Goal: Information Seeking & Learning: Find specific fact

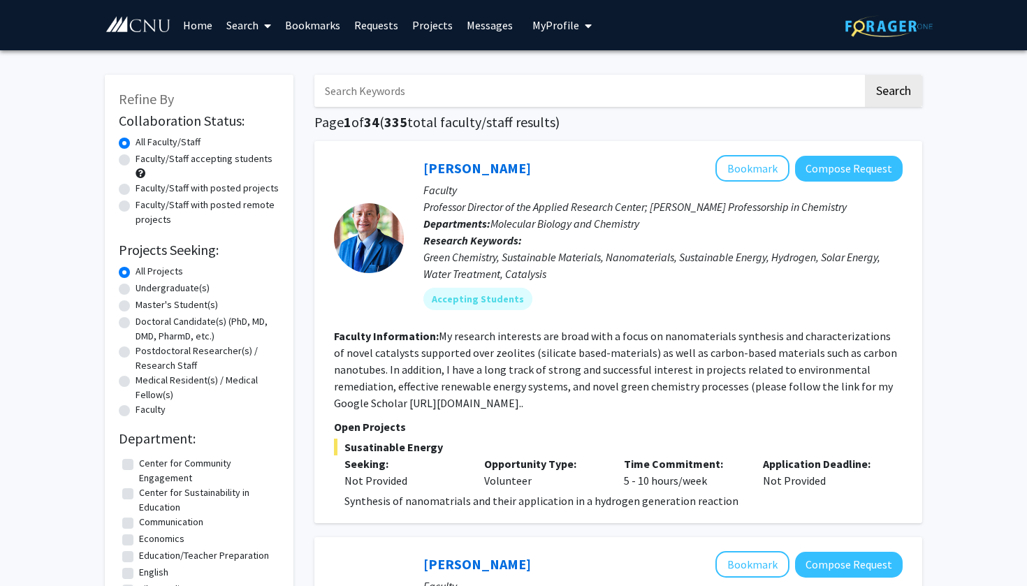
click at [551, 28] on span "My Profile" at bounding box center [555, 25] width 47 height 14
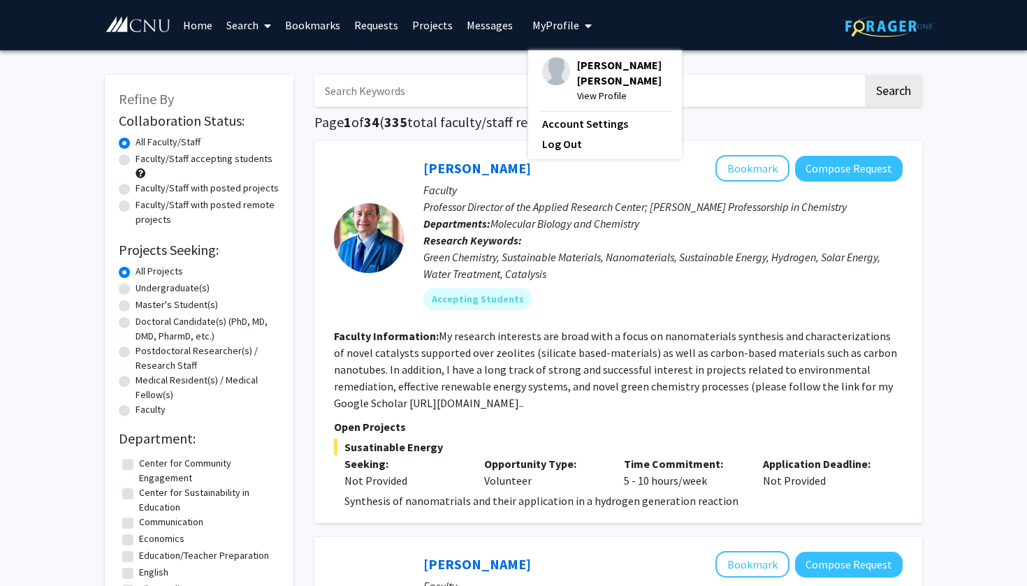
click at [582, 88] on span "View Profile" at bounding box center [622, 95] width 91 height 15
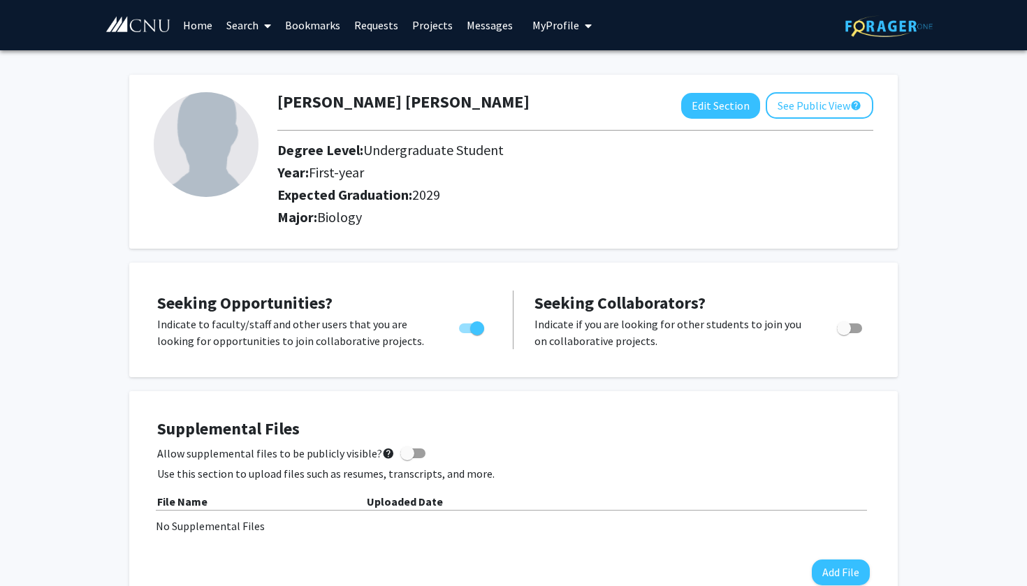
click at [197, 26] on link "Home" at bounding box center [197, 25] width 43 height 49
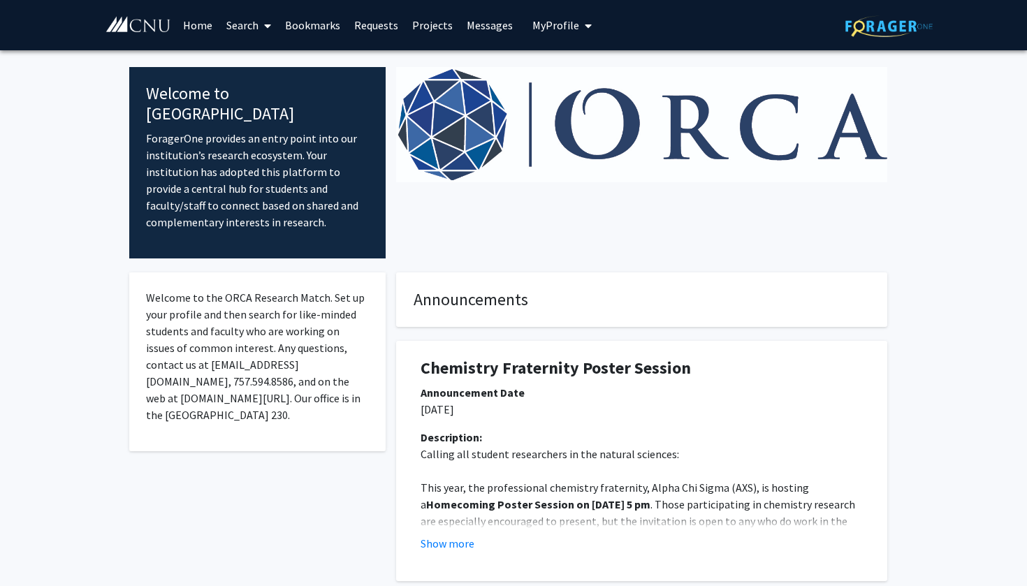
click at [576, 202] on div at bounding box center [642, 162] width 512 height 191
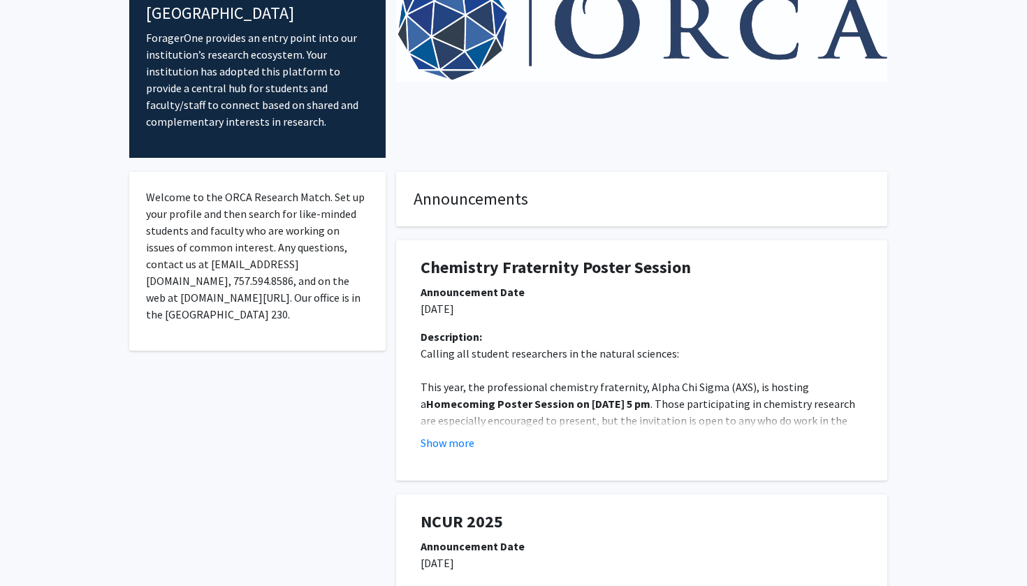
scroll to position [99, 0]
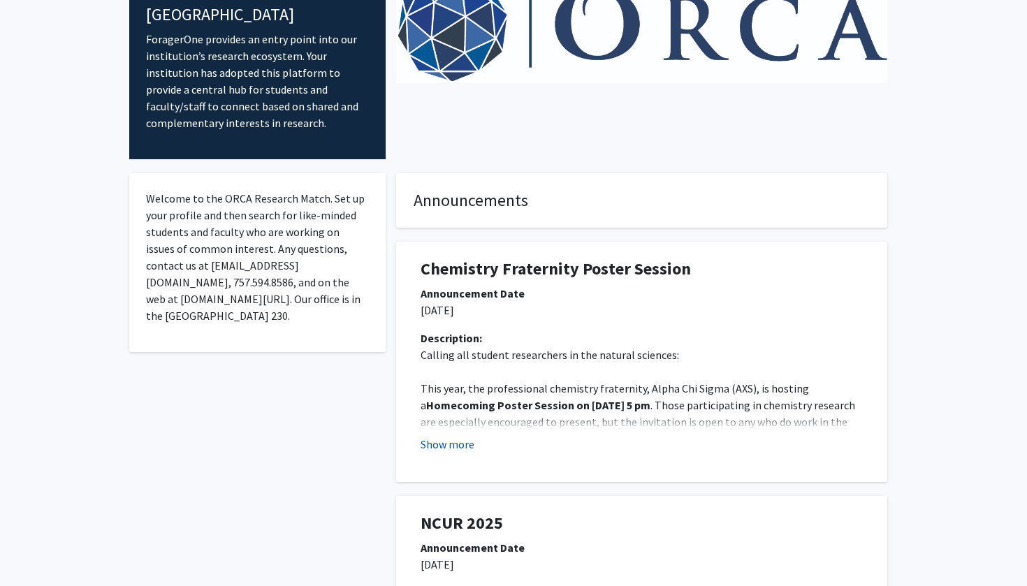
click at [453, 436] on button "Show more" at bounding box center [448, 444] width 54 height 17
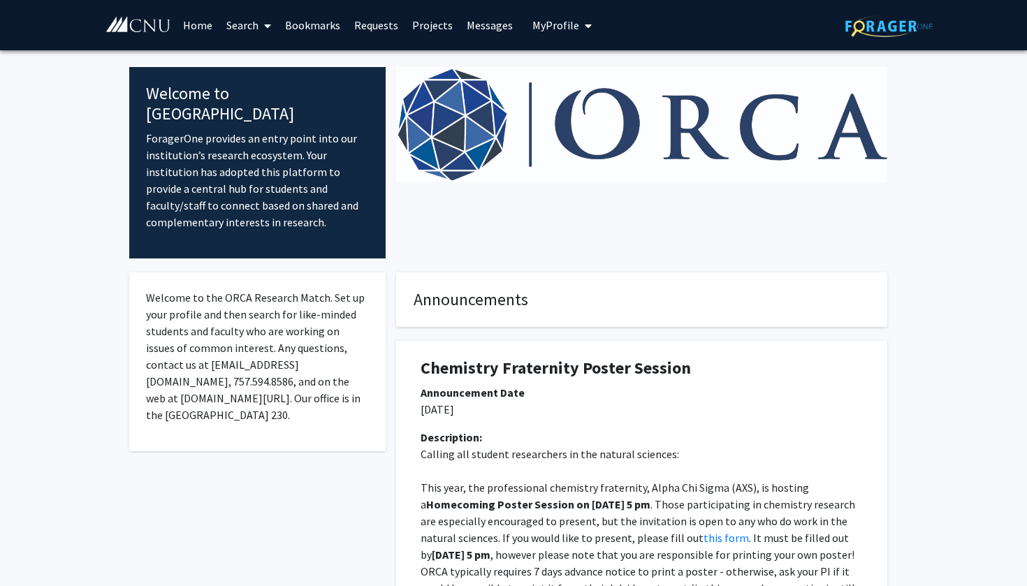
scroll to position [0, 0]
click at [432, 27] on link "Projects" at bounding box center [432, 25] width 54 height 49
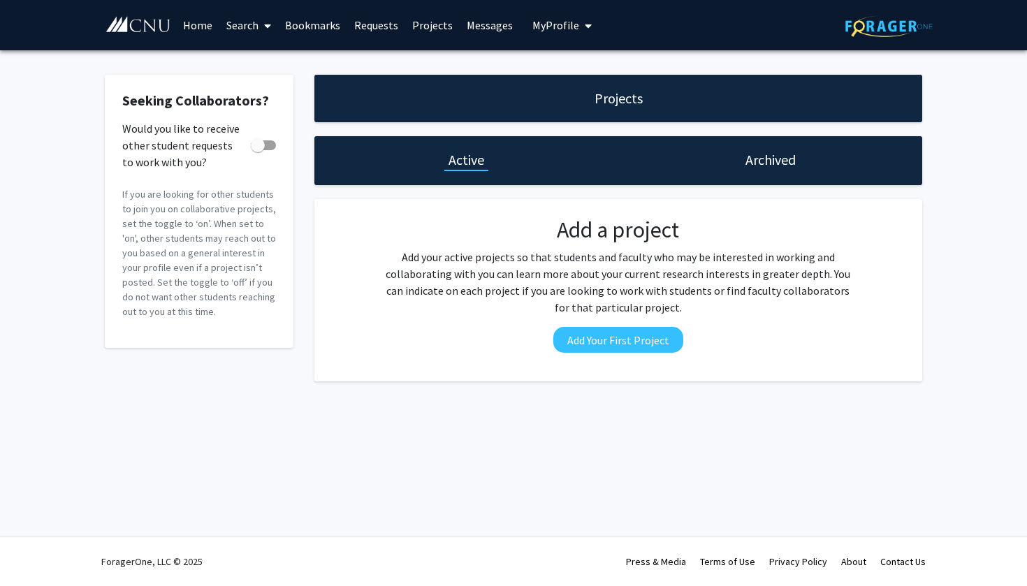
click at [188, 25] on link "Home" at bounding box center [197, 25] width 43 height 49
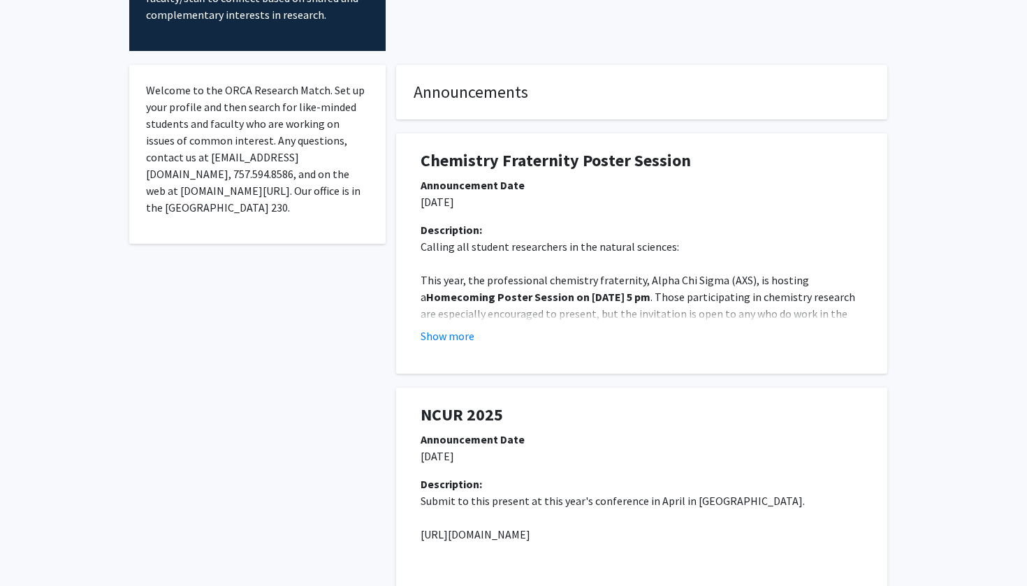
scroll to position [213, 0]
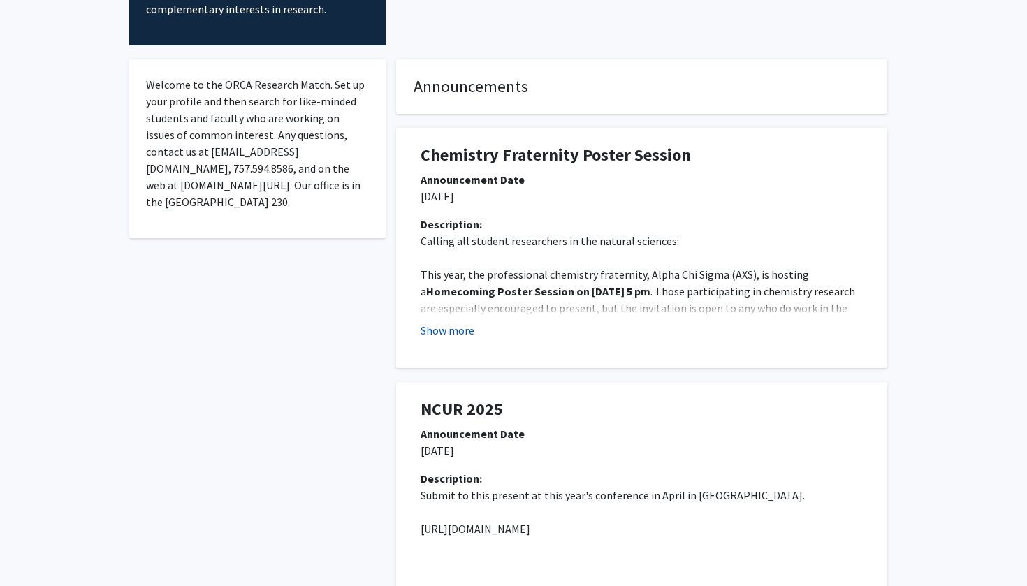
click at [459, 322] on button "Show more" at bounding box center [448, 330] width 54 height 17
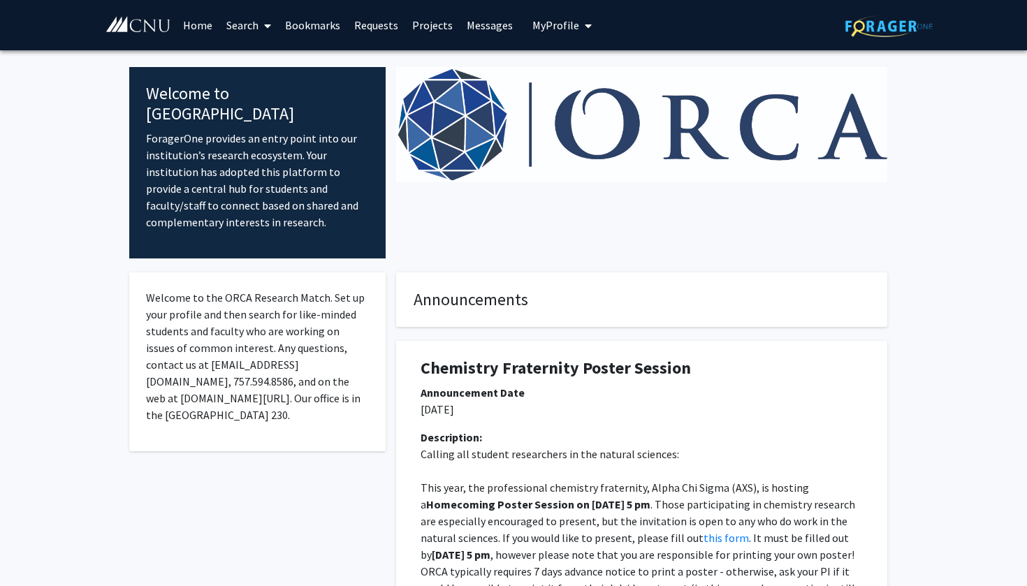
scroll to position [0, 0]
click at [256, 29] on link "Search" at bounding box center [248, 25] width 59 height 49
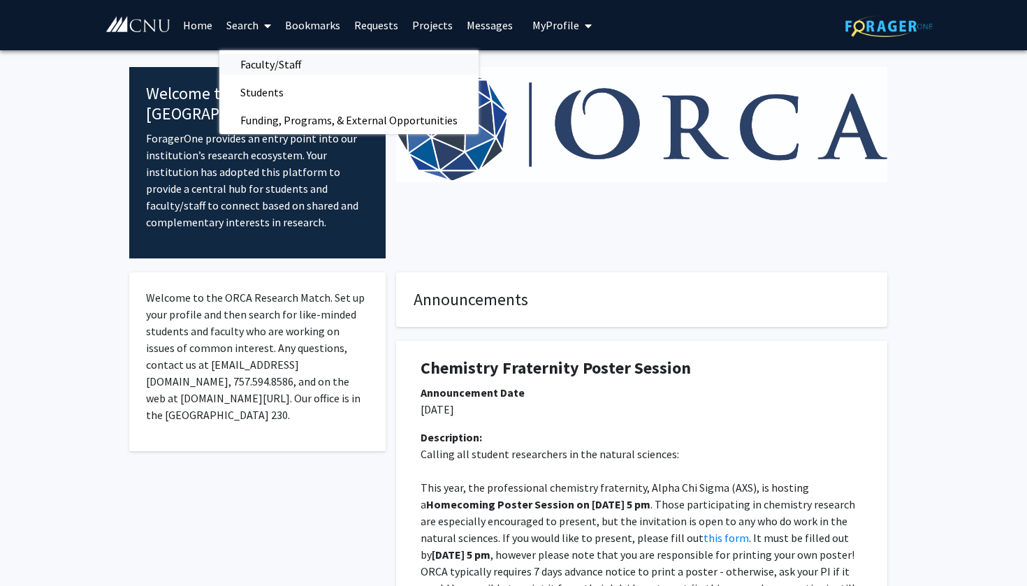
click at [263, 71] on span "Faculty/Staff" at bounding box center [270, 64] width 103 height 28
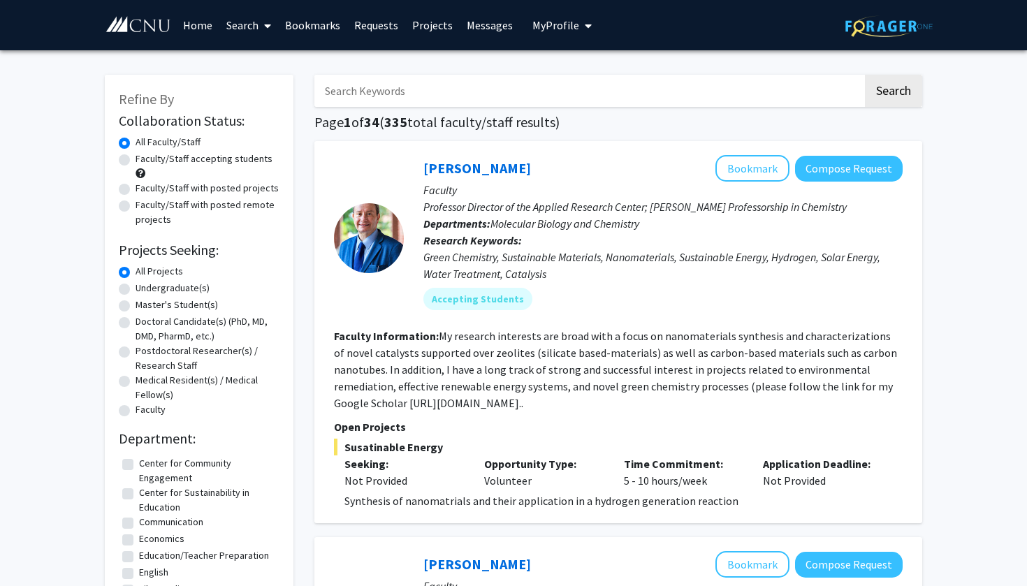
click at [551, 101] on input "Search Keywords" at bounding box center [588, 91] width 548 height 32
type input "[PERSON_NAME]"
click at [893, 93] on button "Search" at bounding box center [893, 91] width 57 height 32
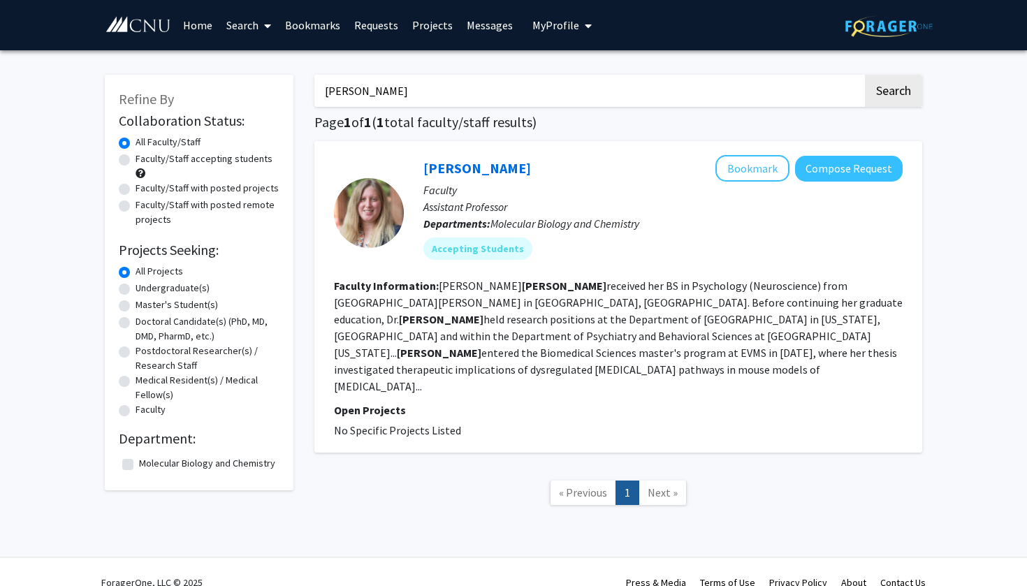
click at [559, 300] on fg-read-more "[PERSON_NAME] received her BS in Psychology (Neuroscience) from [GEOGRAPHIC_DAT…" at bounding box center [618, 336] width 569 height 115
click at [450, 166] on link "[PERSON_NAME]" at bounding box center [477, 167] width 108 height 17
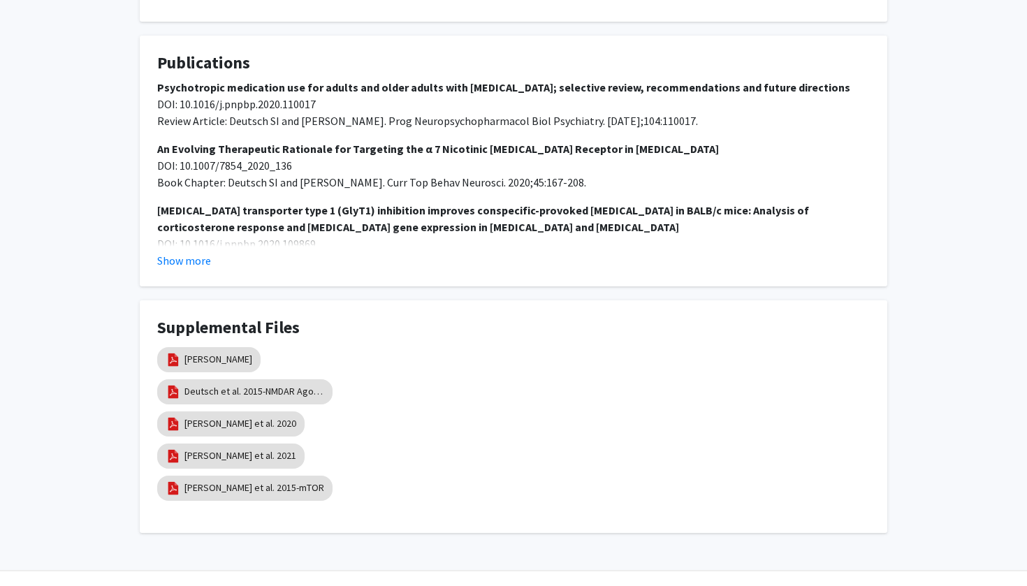
scroll to position [796, 0]
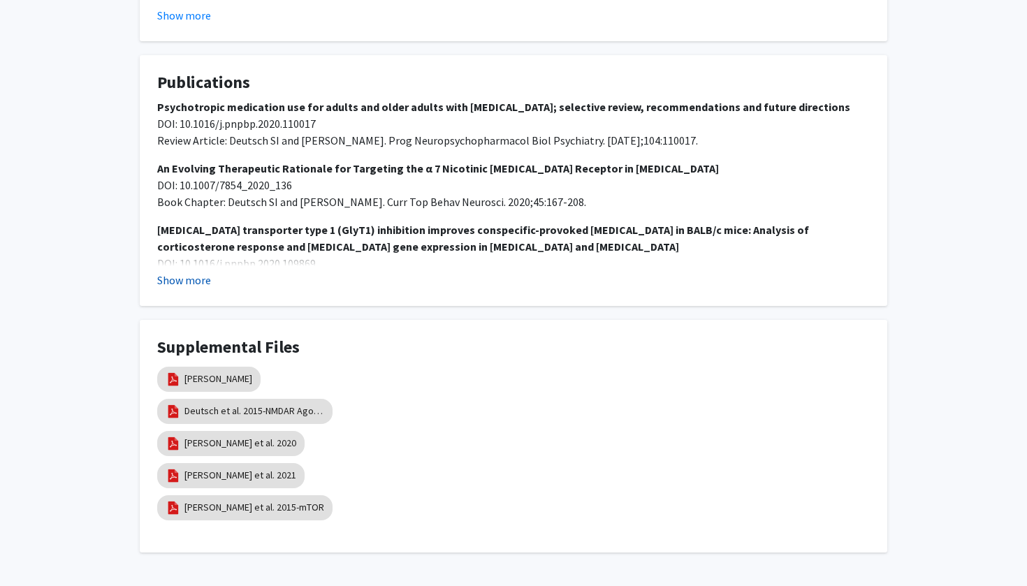
click at [175, 272] on button "Show more" at bounding box center [184, 280] width 54 height 17
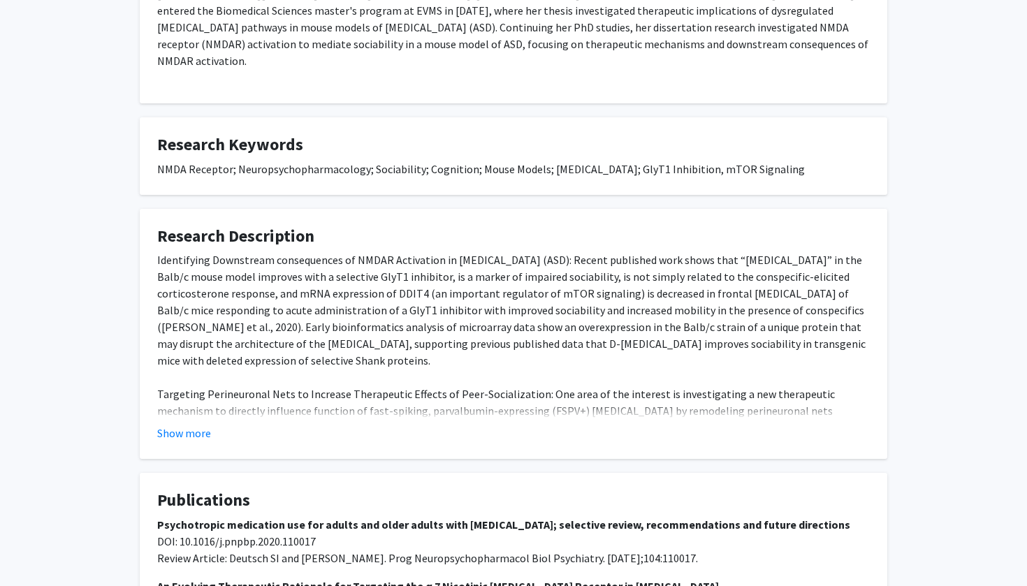
scroll to position [372, 0]
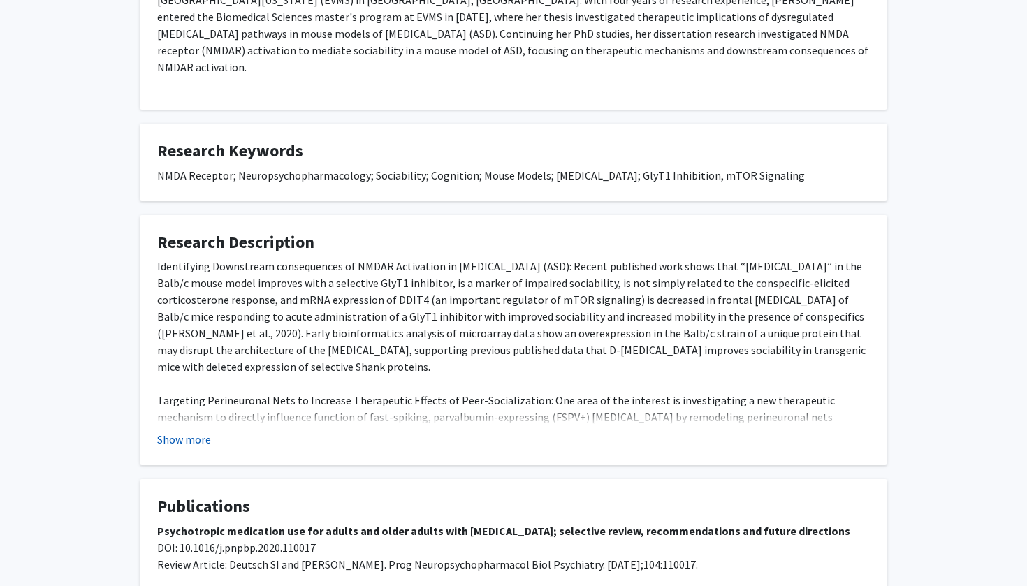
click at [177, 431] on button "Show more" at bounding box center [184, 439] width 54 height 17
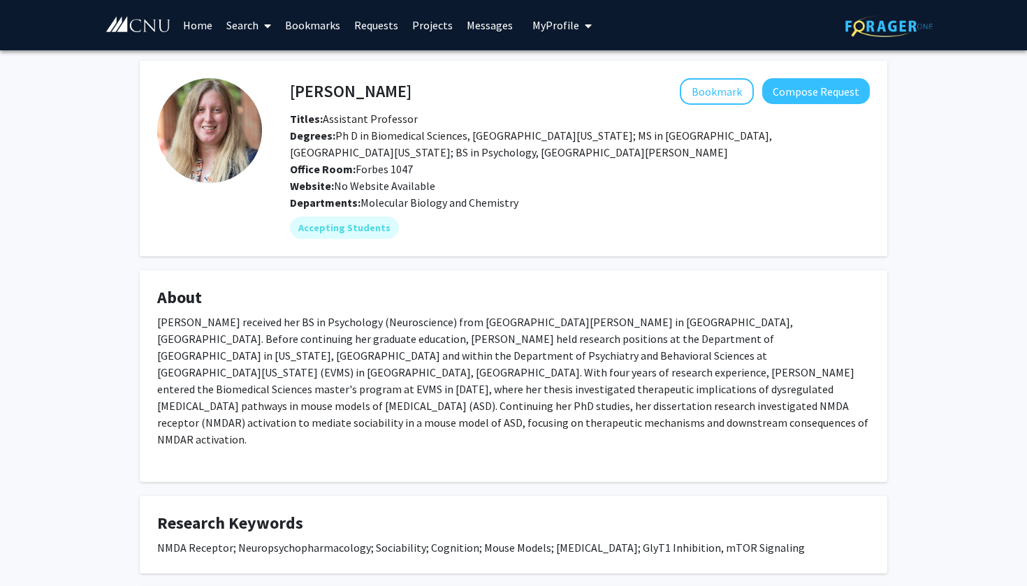
scroll to position [0, 0]
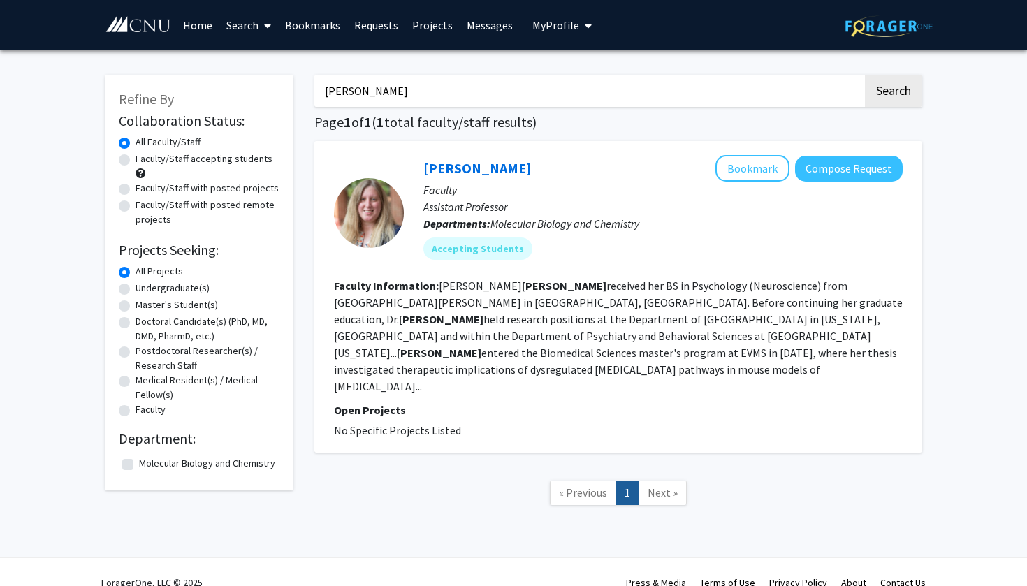
click at [422, 97] on input "[PERSON_NAME]" at bounding box center [588, 91] width 548 height 32
type input "[PERSON_NAME]"
click at [893, 93] on button "Search" at bounding box center [893, 91] width 57 height 32
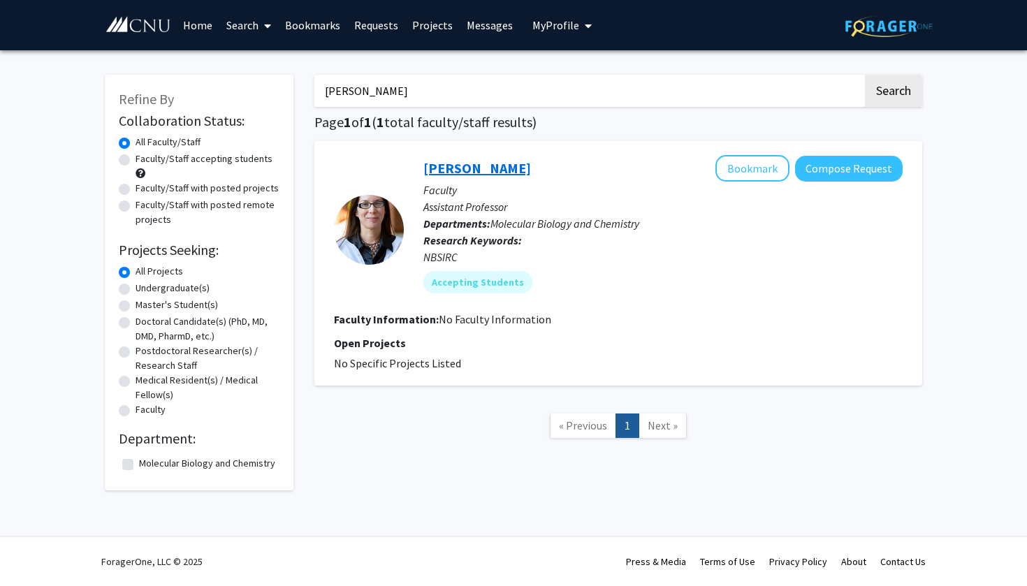
click at [441, 167] on link "[PERSON_NAME]" at bounding box center [477, 167] width 108 height 17
click at [139, 461] on label "Molecular Biology and Chemistry" at bounding box center [207, 463] width 136 height 15
click at [139, 461] on input "Molecular Biology and Chemistry" at bounding box center [143, 460] width 9 height 9
checkbox input "true"
click at [463, 104] on input "[PERSON_NAME]" at bounding box center [588, 91] width 548 height 32
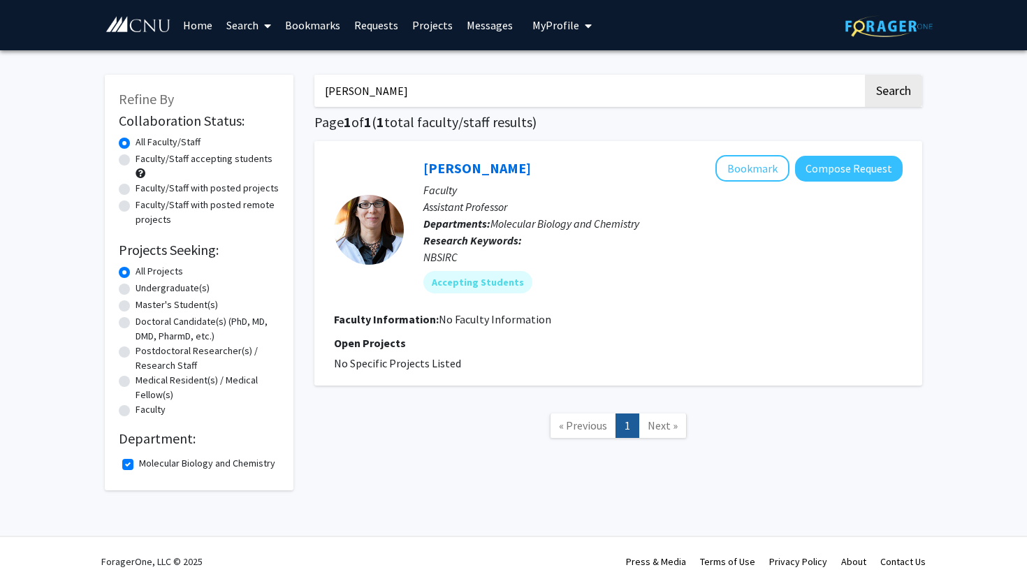
click at [463, 104] on input "[PERSON_NAME]" at bounding box center [588, 91] width 548 height 32
click at [893, 93] on button "Search" at bounding box center [893, 91] width 57 height 32
checkbox input "false"
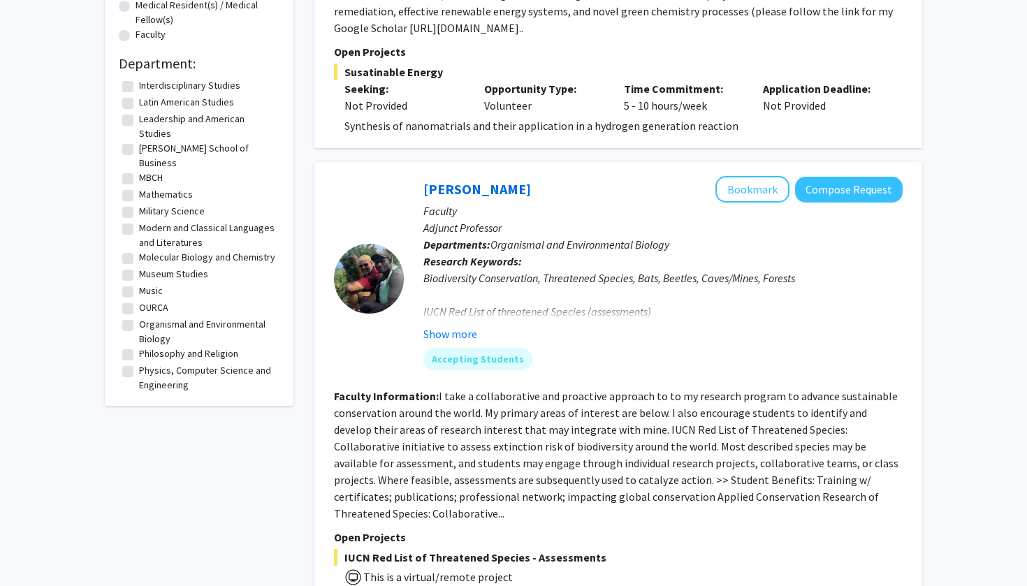
scroll to position [177, 0]
click at [139, 252] on label "Molecular Biology and Chemistry" at bounding box center [207, 259] width 136 height 15
click at [139, 252] on input "Molecular Biology and Chemistry" at bounding box center [143, 256] width 9 height 9
checkbox input "true"
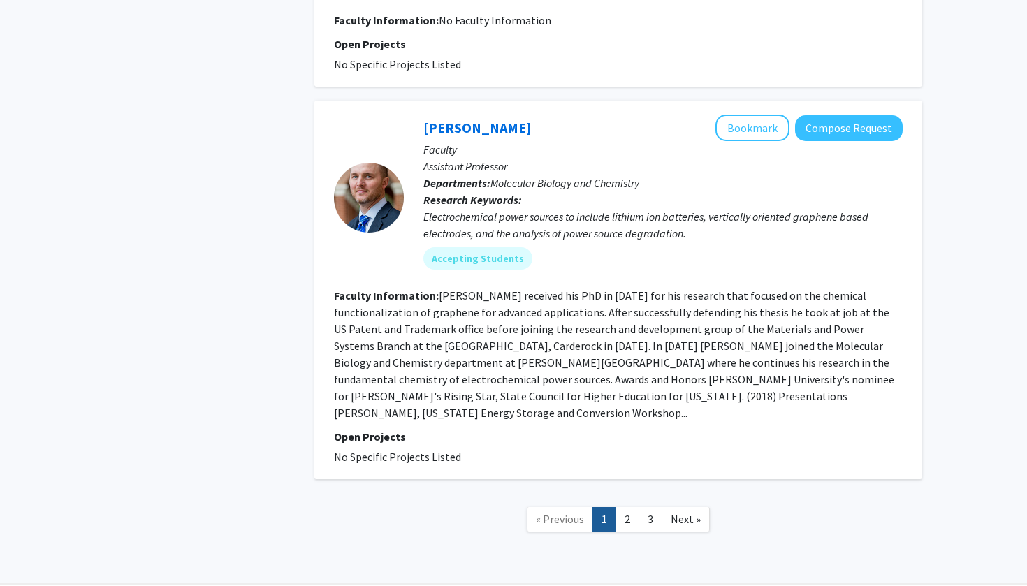
scroll to position [2859, 0]
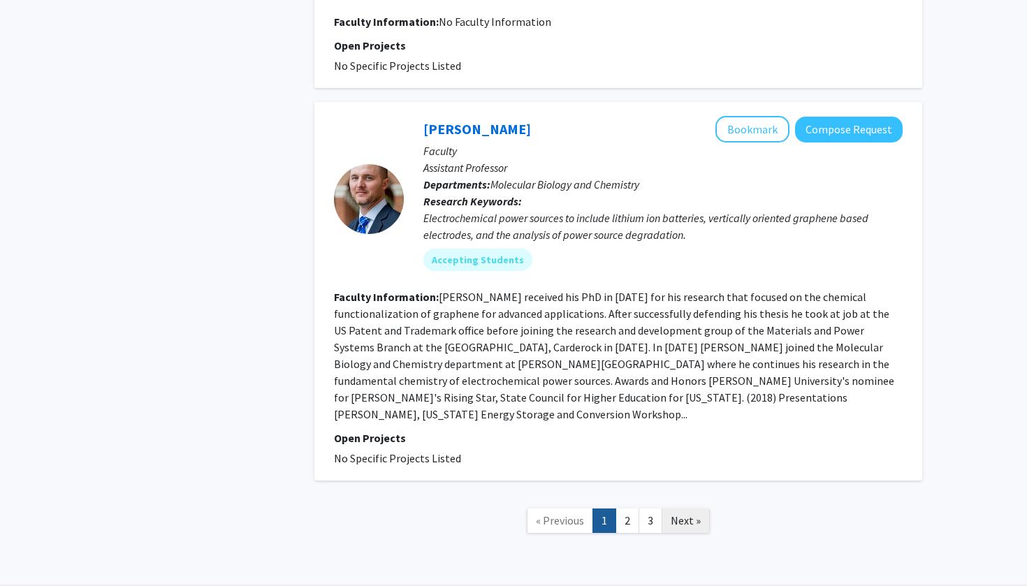
click at [688, 514] on span "Next »" at bounding box center [686, 521] width 30 height 14
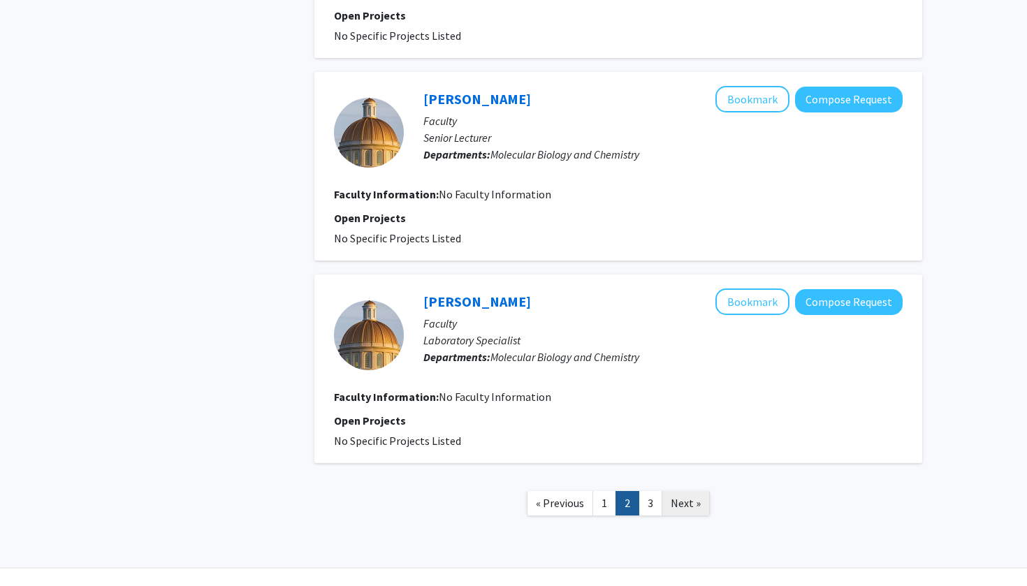
scroll to position [2234, 0]
click at [679, 497] on span "Next »" at bounding box center [686, 504] width 30 height 14
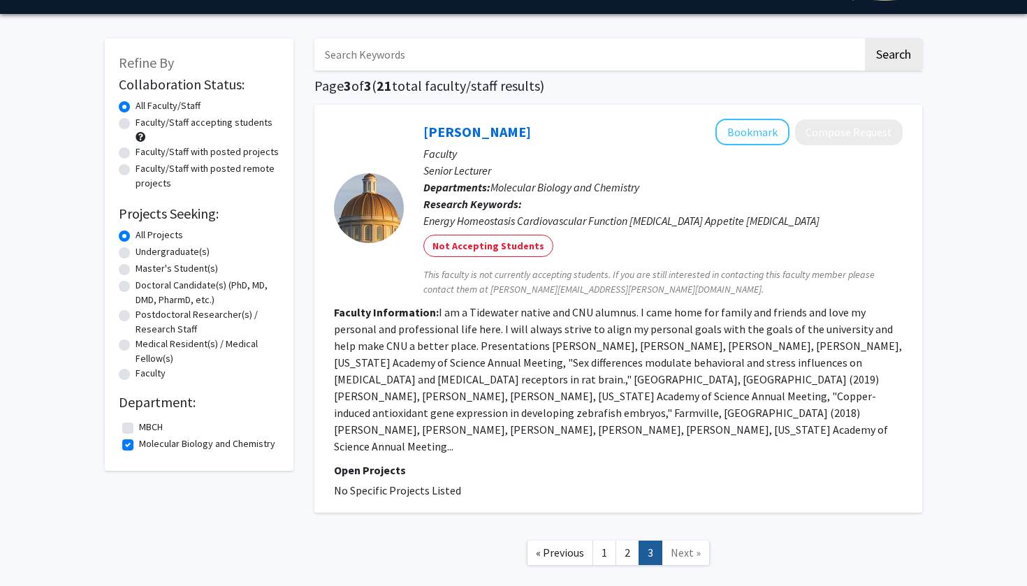
scroll to position [48, 0]
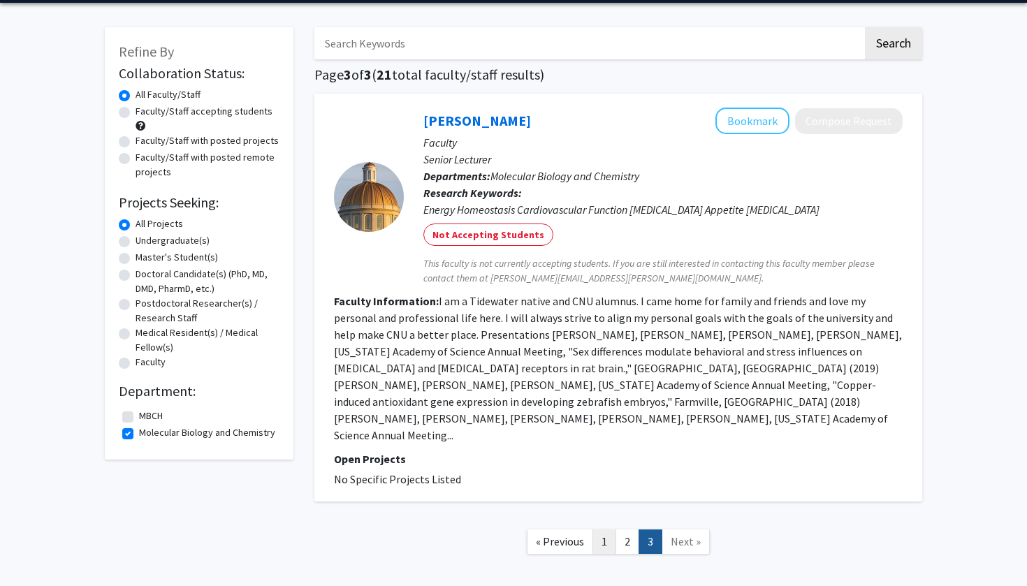
click at [604, 535] on link "1" at bounding box center [604, 542] width 24 height 24
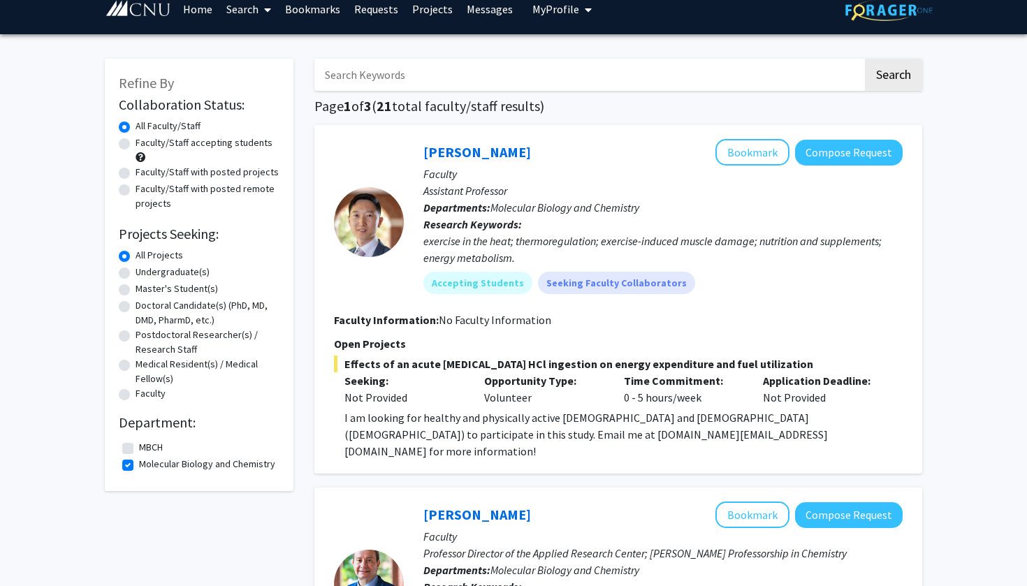
scroll to position [3, 0]
